Goal: Book appointment/travel/reservation

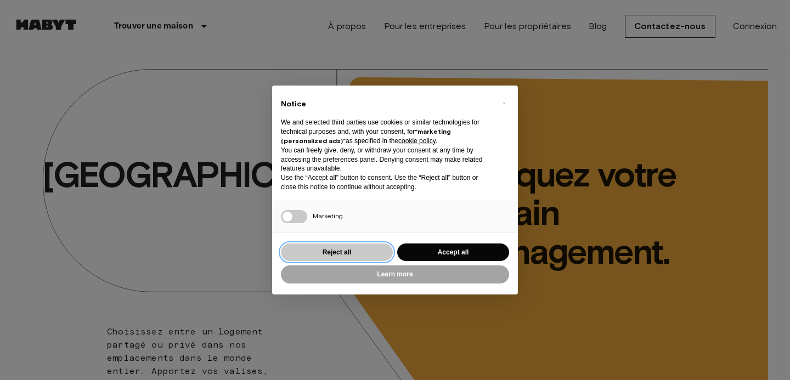
click at [344, 254] on button "Reject all" at bounding box center [337, 253] width 112 height 18
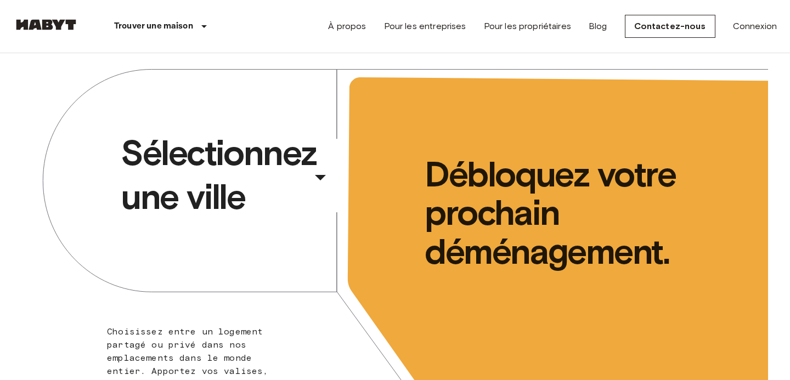
click at [326, 176] on div "​" at bounding box center [335, 186] width 113 height 22
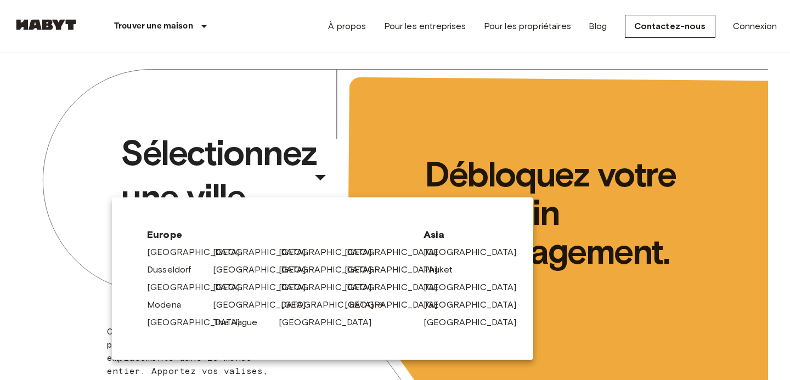
click at [298, 301] on link "[GEOGRAPHIC_DATA]" at bounding box center [333, 304] width 104 height 13
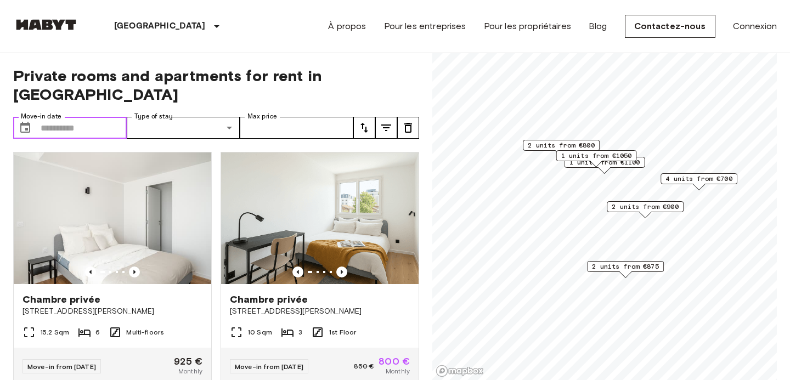
click at [53, 117] on input "Move-in date" at bounding box center [84, 128] width 86 height 22
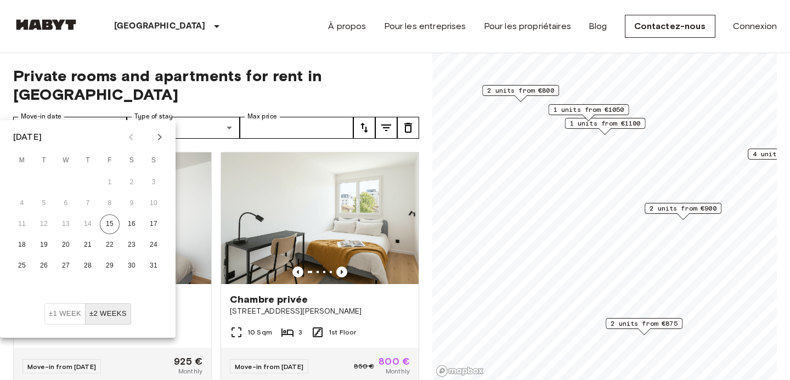
click at [161, 135] on icon "Next month" at bounding box center [159, 137] width 13 height 13
click at [24, 264] on button "27" at bounding box center [22, 266] width 20 height 20
type input "**********"
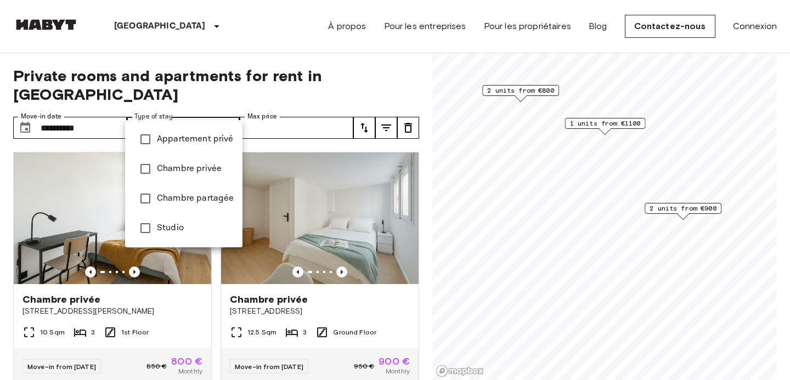
click at [325, 83] on div at bounding box center [395, 190] width 790 height 380
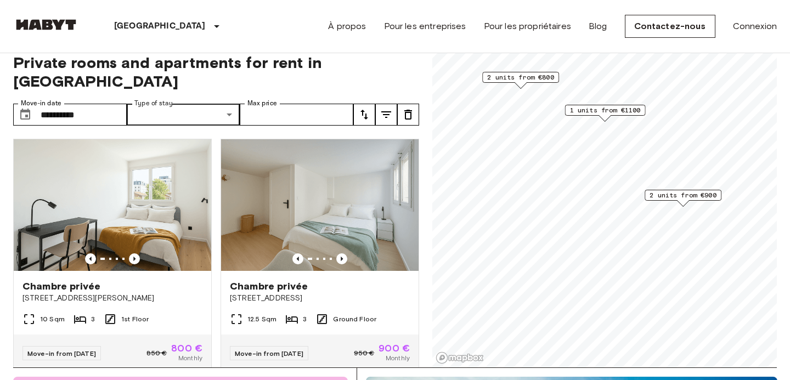
scroll to position [13, 0]
